Goal: Navigation & Orientation: Find specific page/section

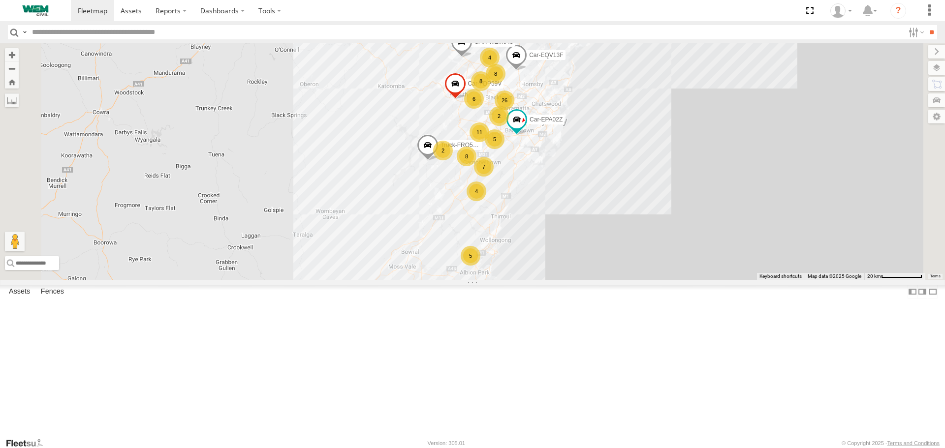
click at [0, 0] on div "Utes" at bounding box center [0, 0] width 0 height 0
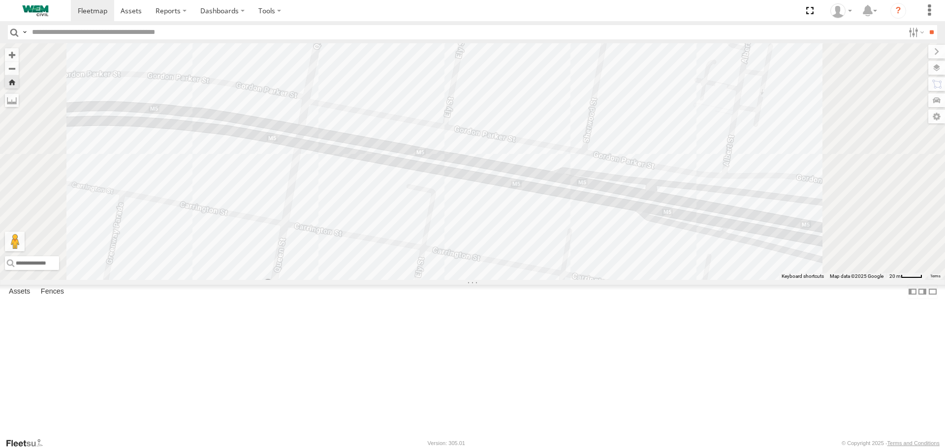
click at [0, 0] on div "WEM Vehicles" at bounding box center [0, 0] width 0 height 0
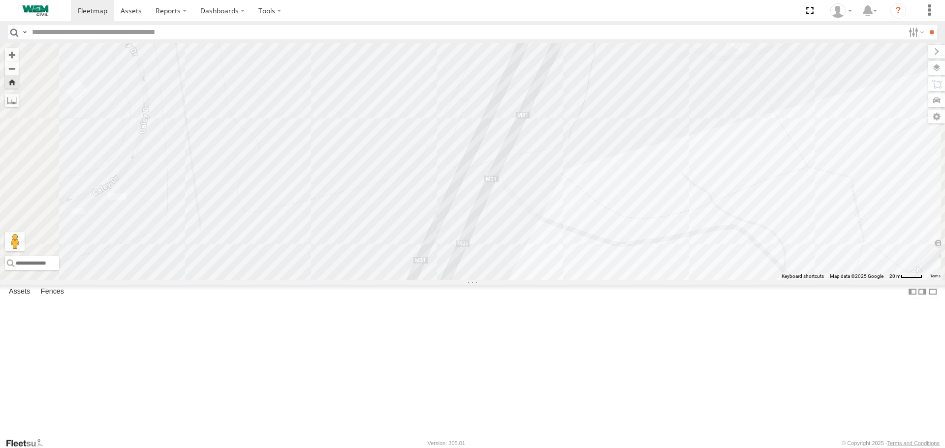
click at [0, 0] on div "Car-YJX59T" at bounding box center [0, 0] width 0 height 0
